Goal: Navigation & Orientation: Find specific page/section

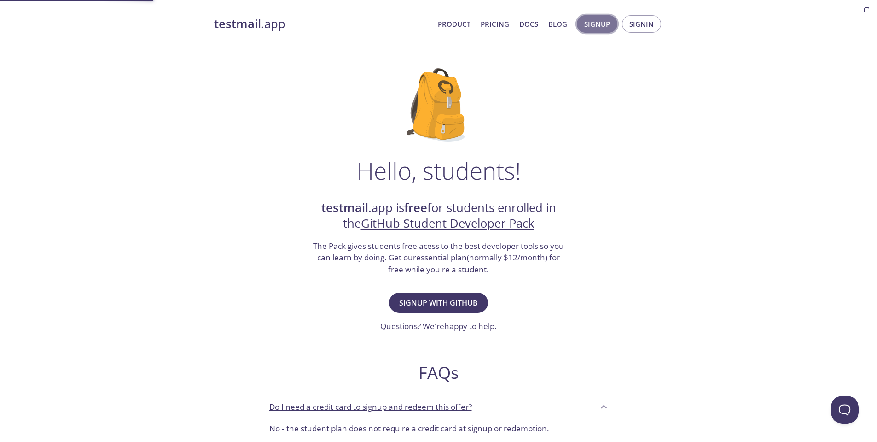
click at [588, 27] on span "Signup" at bounding box center [597, 24] width 26 height 12
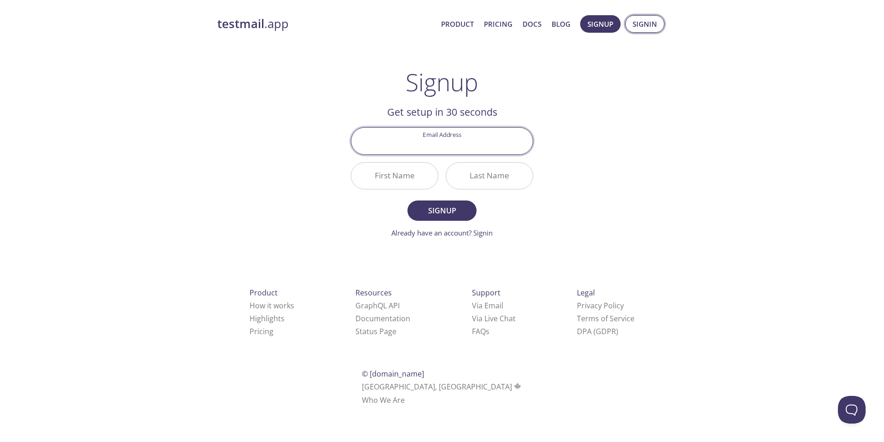
click at [641, 31] on button "Signin" at bounding box center [644, 23] width 39 height 17
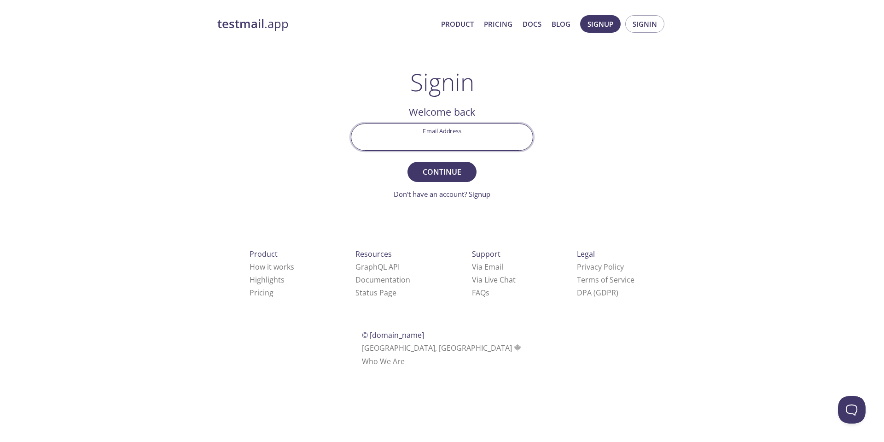
click at [456, 137] on input "Email Address" at bounding box center [441, 137] width 181 height 26
click at [581, 126] on div "testmail .app Product Pricing Docs Blog Signup Signin Signin Welcome back Email…" at bounding box center [441, 201] width 471 height 384
click at [454, 25] on link "Product" at bounding box center [457, 24] width 33 height 12
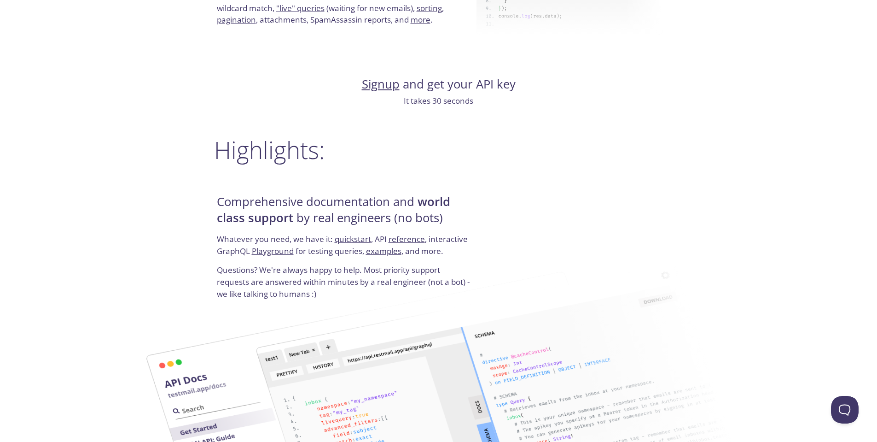
scroll to position [1243, 0]
